Goal: Use online tool/utility

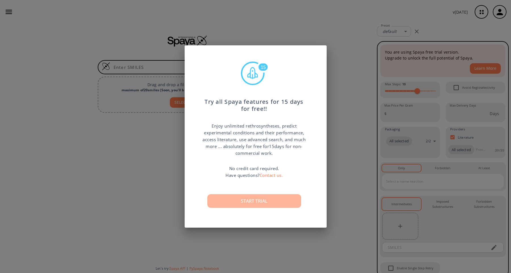
click at [251, 197] on button "Start trial" at bounding box center [254, 201] width 94 height 14
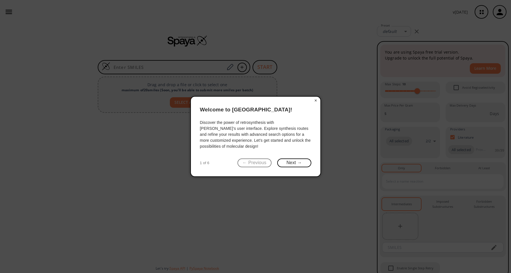
click at [318, 101] on button "×" at bounding box center [315, 101] width 9 height 8
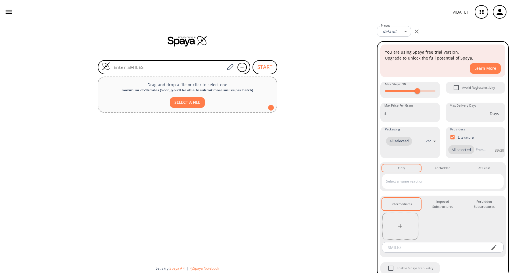
click at [8, 15] on icon "button" at bounding box center [9, 12] width 9 height 9
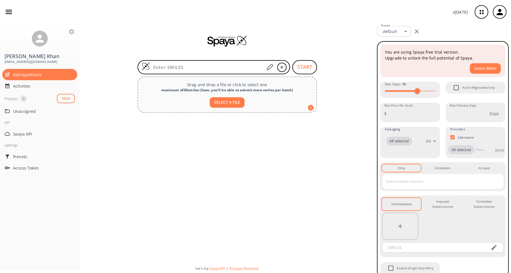
click at [128, 154] on div at bounding box center [226, 188] width 295 height 146
click at [10, 12] on icon "button" at bounding box center [9, 12] width 9 height 9
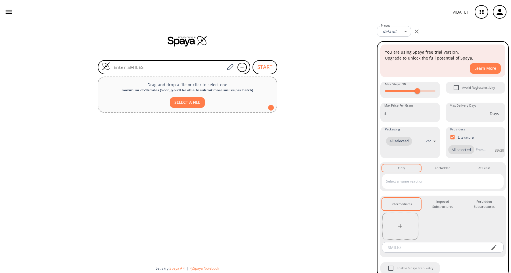
click at [10, 12] on icon "button" at bounding box center [9, 12] width 9 height 9
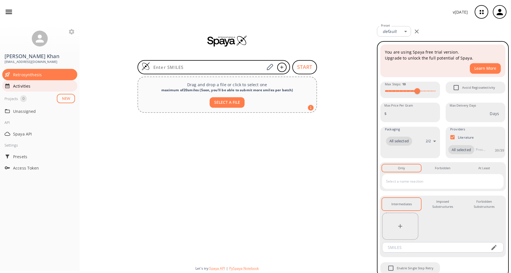
click at [16, 86] on span "Activities" at bounding box center [44, 86] width 62 height 6
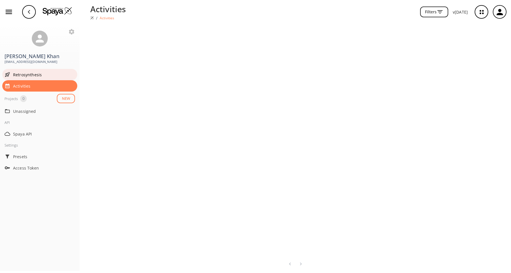
click at [21, 76] on span "Retrosynthesis" at bounding box center [44, 75] width 62 height 6
